Goal: Information Seeking & Learning: Learn about a topic

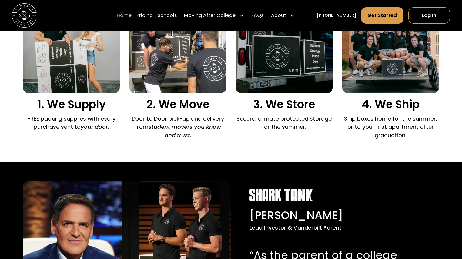
scroll to position [457, 0]
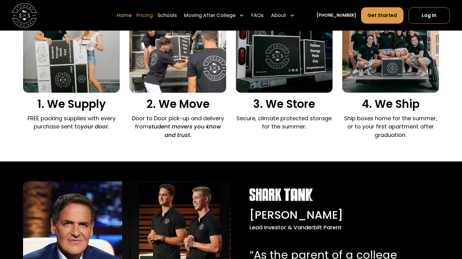
click at [153, 15] on link "Pricing" at bounding box center [144, 15] width 16 height 17
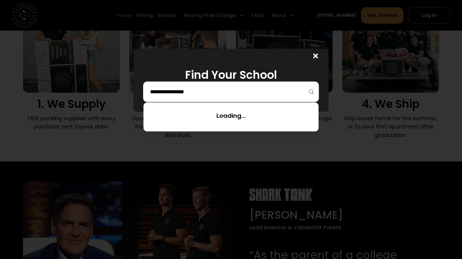
click at [200, 94] on input "search" at bounding box center [231, 92] width 163 height 10
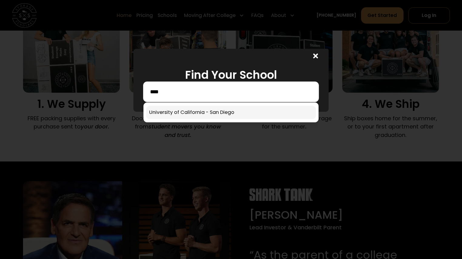
type input "****"
click at [197, 106] on link at bounding box center [231, 112] width 170 height 13
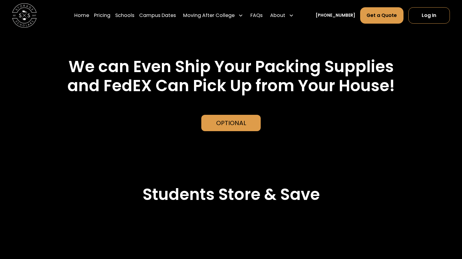
scroll to position [1365, 0]
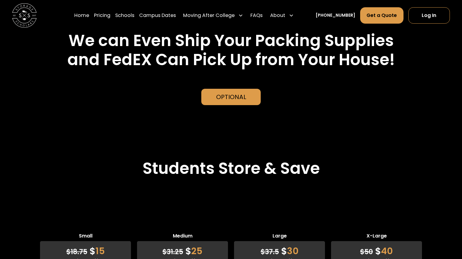
click at [234, 99] on div "Optional" at bounding box center [231, 97] width 30 height 9
click at [236, 100] on div "Optional" at bounding box center [231, 97] width 30 height 9
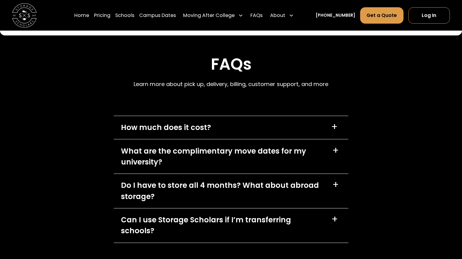
scroll to position [2661, 0]
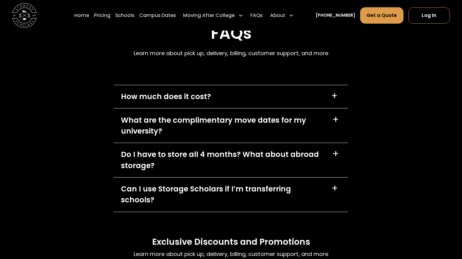
click at [280, 97] on div "How much does it cost? +" at bounding box center [231, 96] width 235 height 23
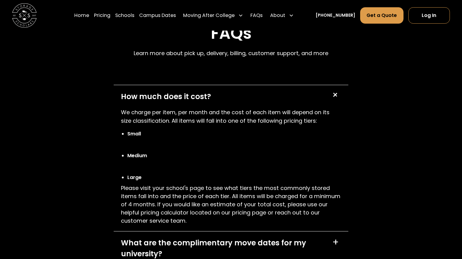
click at [280, 97] on div "How much does it cost? +" at bounding box center [231, 96] width 235 height 23
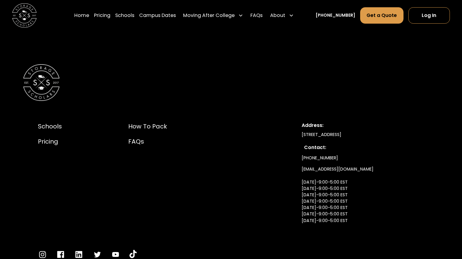
scroll to position [2952, 0]
